Goal: Task Accomplishment & Management: Manage account settings

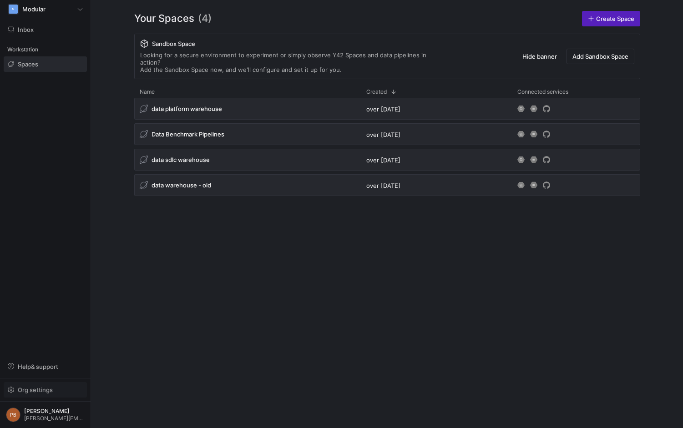
click at [31, 391] on span "Org settings" at bounding box center [35, 390] width 35 height 7
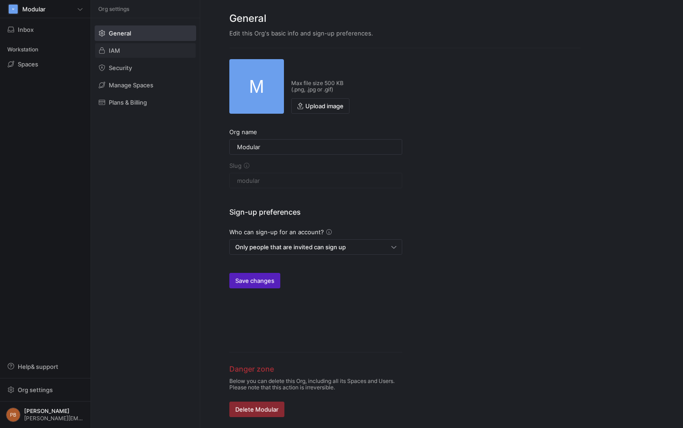
click at [123, 51] on span at bounding box center [145, 50] width 101 height 15
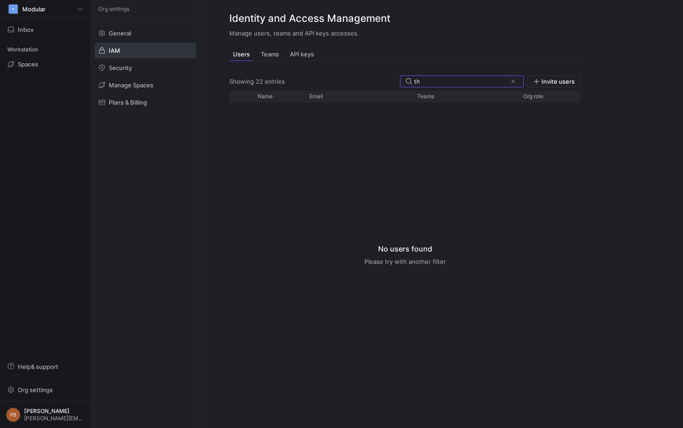
type input "t"
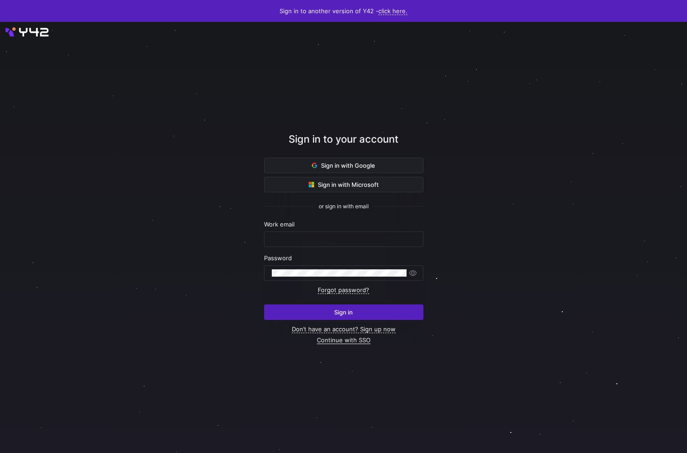
click at [336, 340] on link "Continue with SSO" at bounding box center [344, 340] width 54 height 8
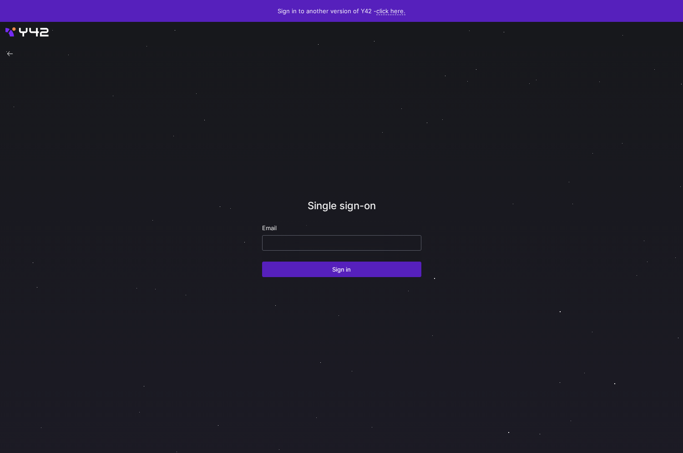
click at [386, 242] on input "email" at bounding box center [342, 242] width 144 height 7
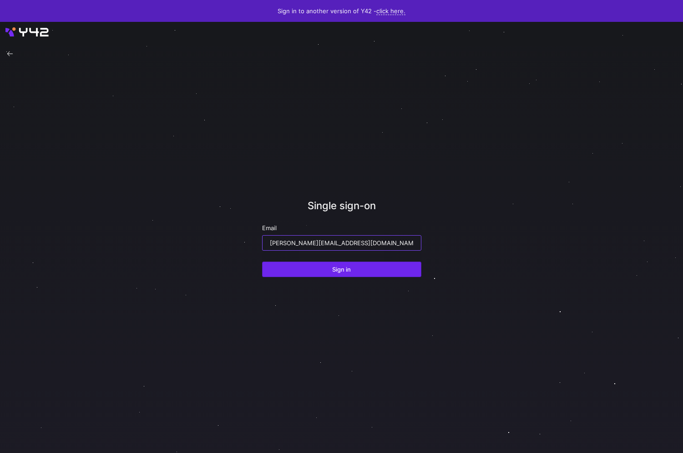
type input "[PERSON_NAME][EMAIL_ADDRESS][DOMAIN_NAME]"
click at [375, 272] on span "submit" at bounding box center [342, 269] width 158 height 15
